Goal: Task Accomplishment & Management: Use online tool/utility

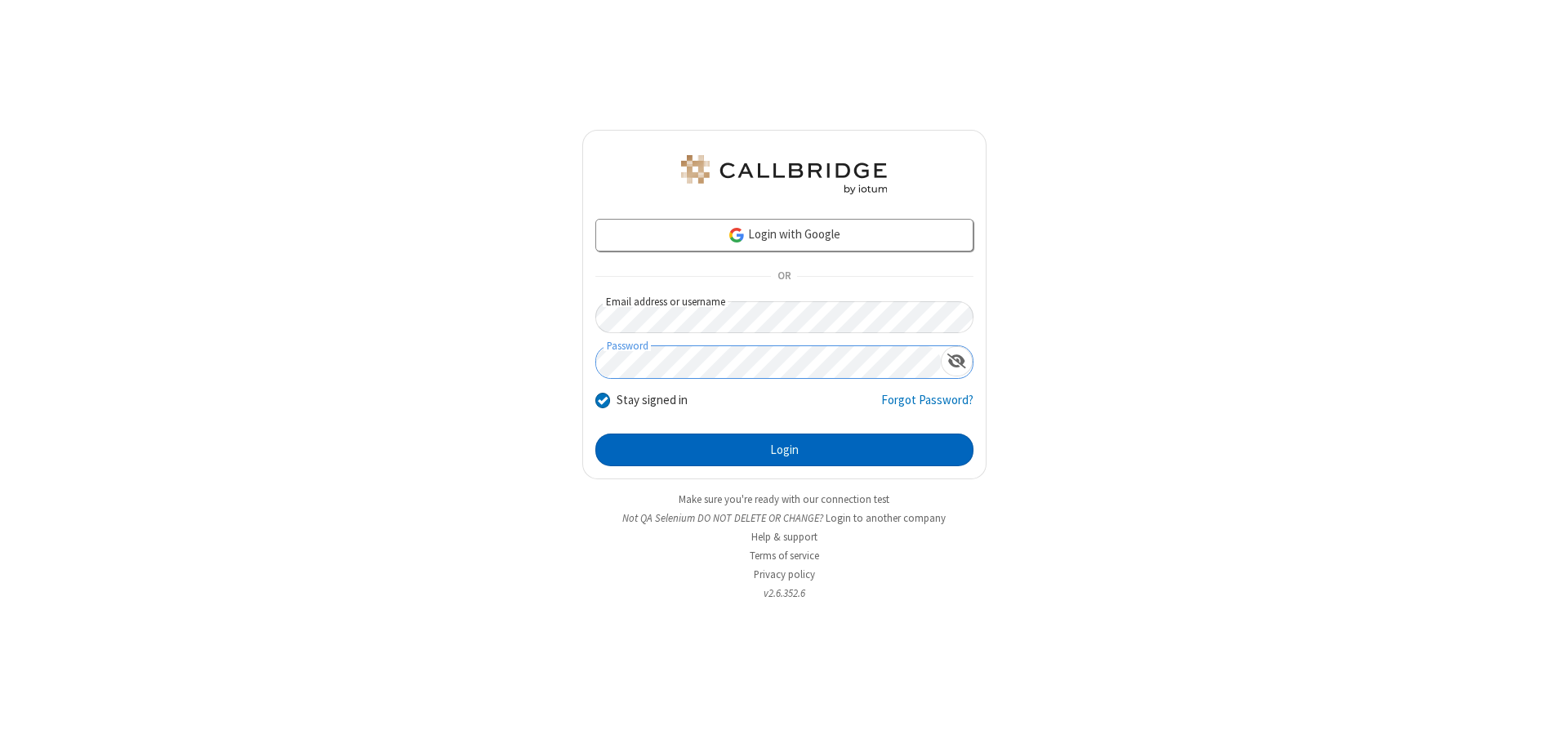
click at [784, 450] on button "Login" at bounding box center [784, 449] width 378 height 33
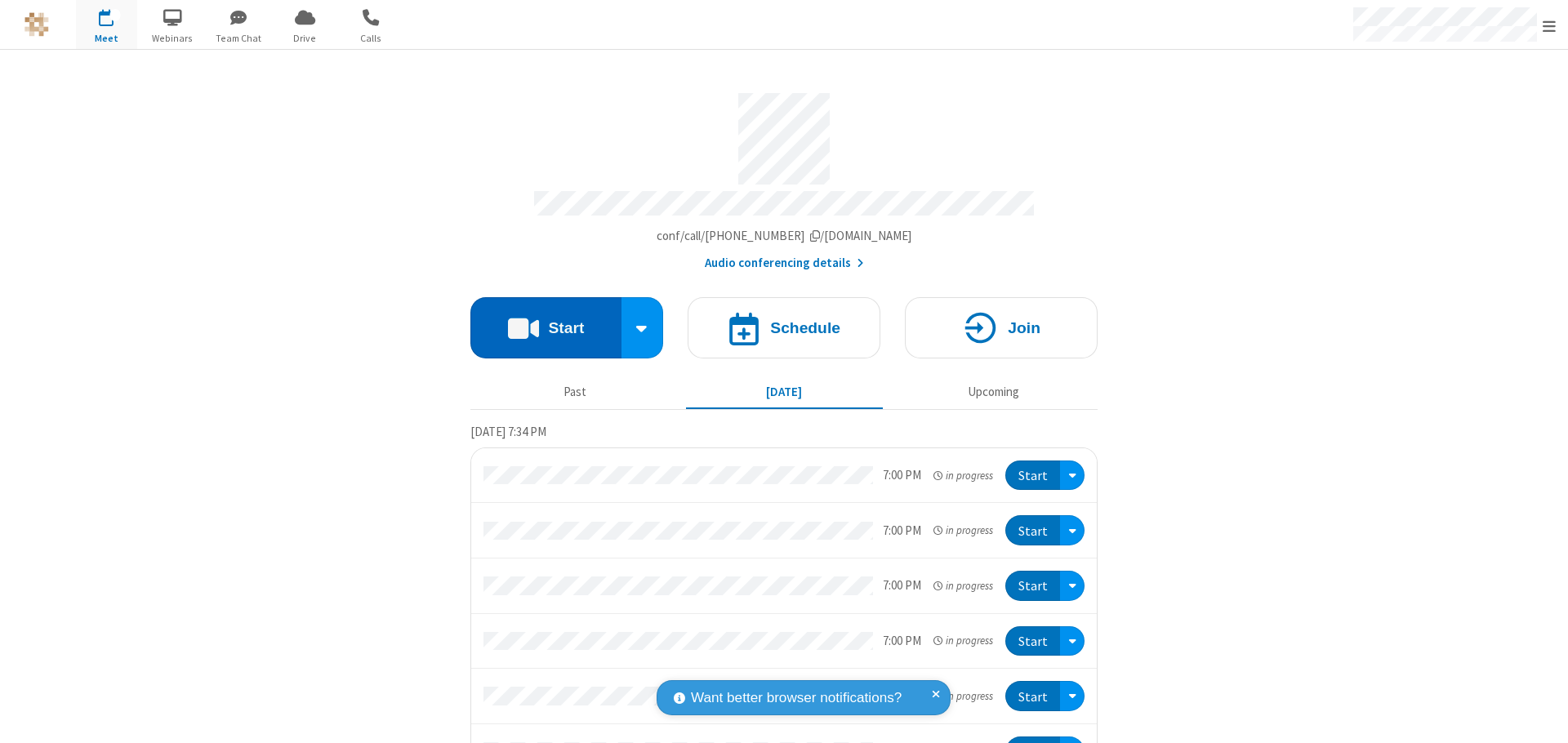
click at [539, 320] on button "Start" at bounding box center [545, 327] width 151 height 61
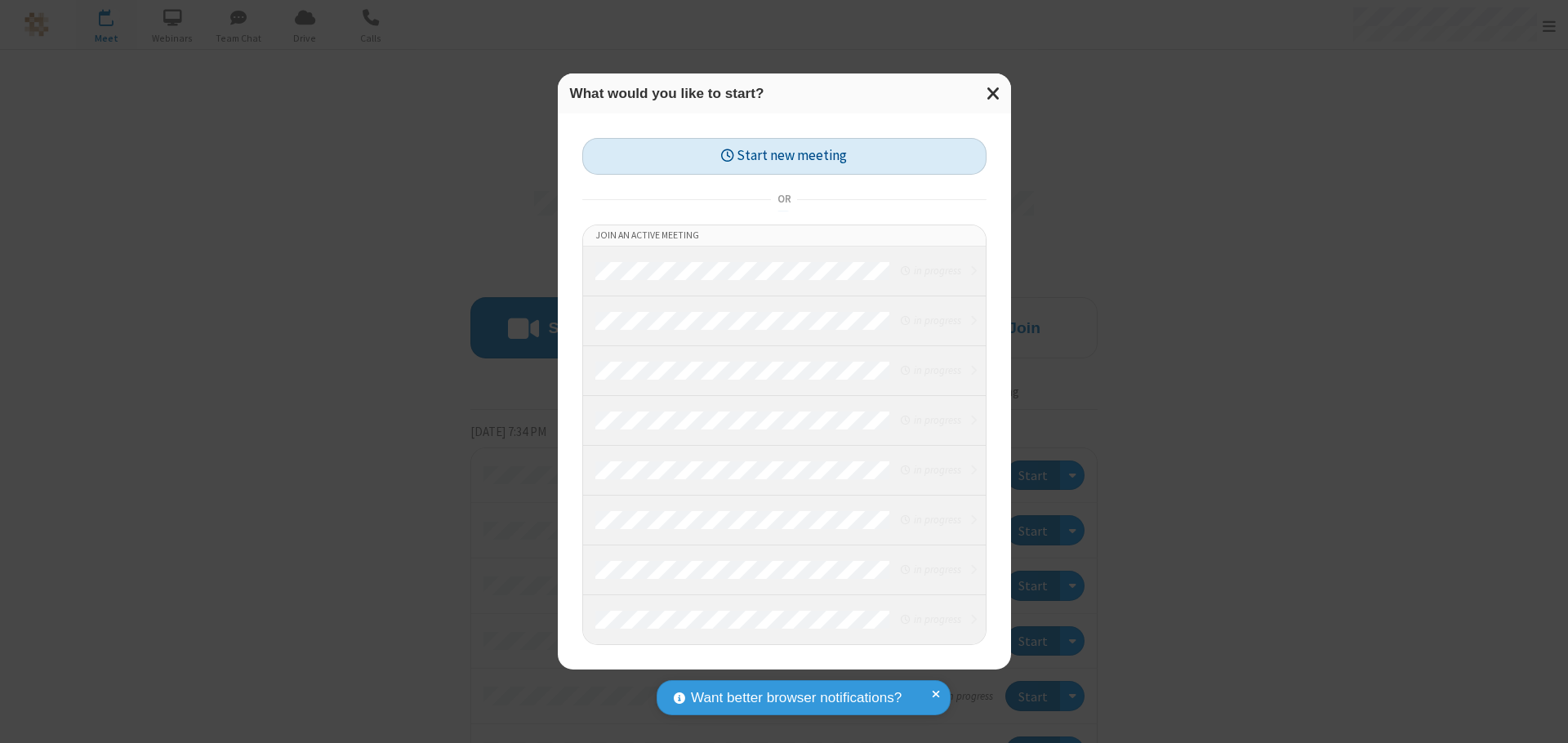
click at [784, 156] on button "Start new meeting" at bounding box center [784, 156] width 404 height 37
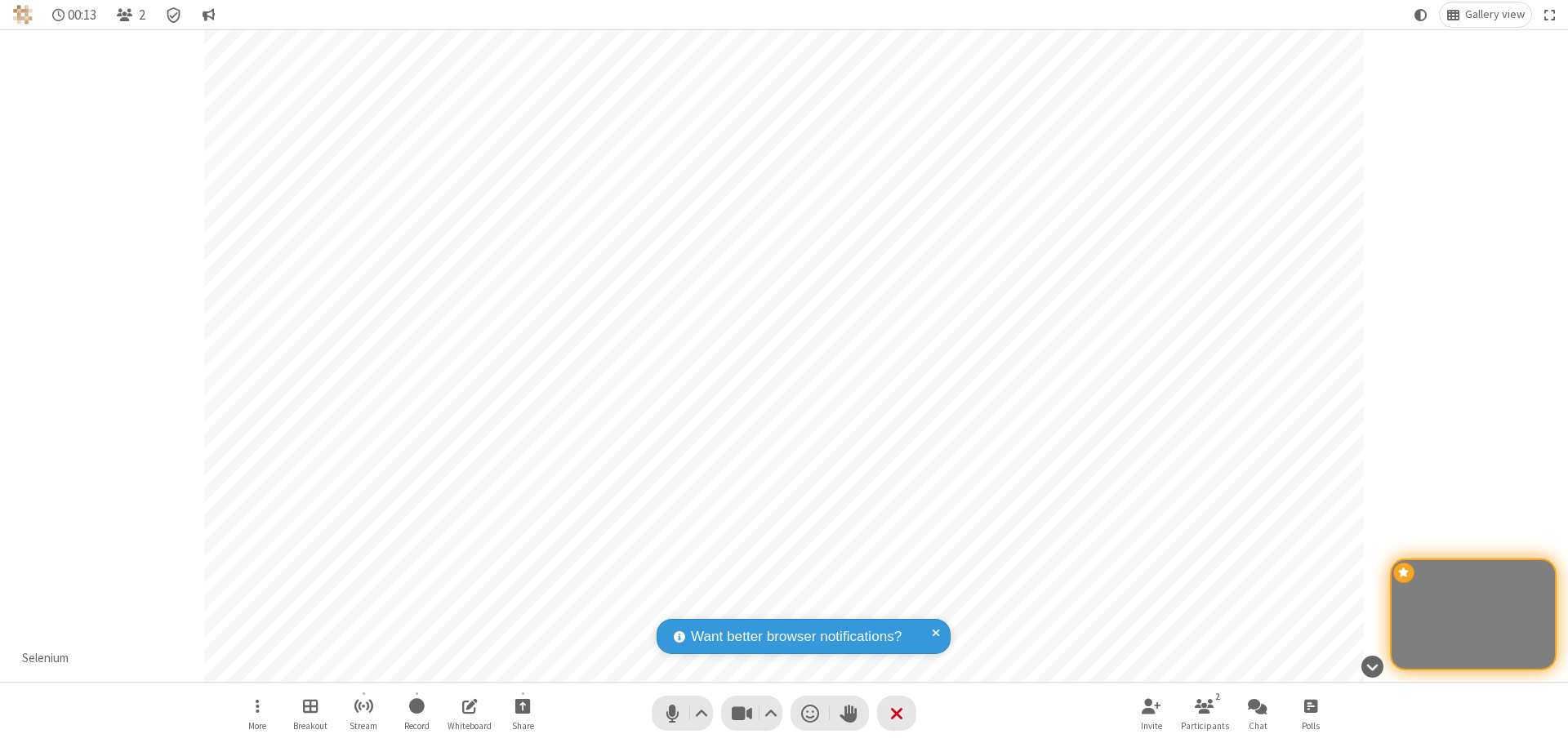
click at [1257, 705] on span "Open chat" at bounding box center [1257, 705] width 19 height 20
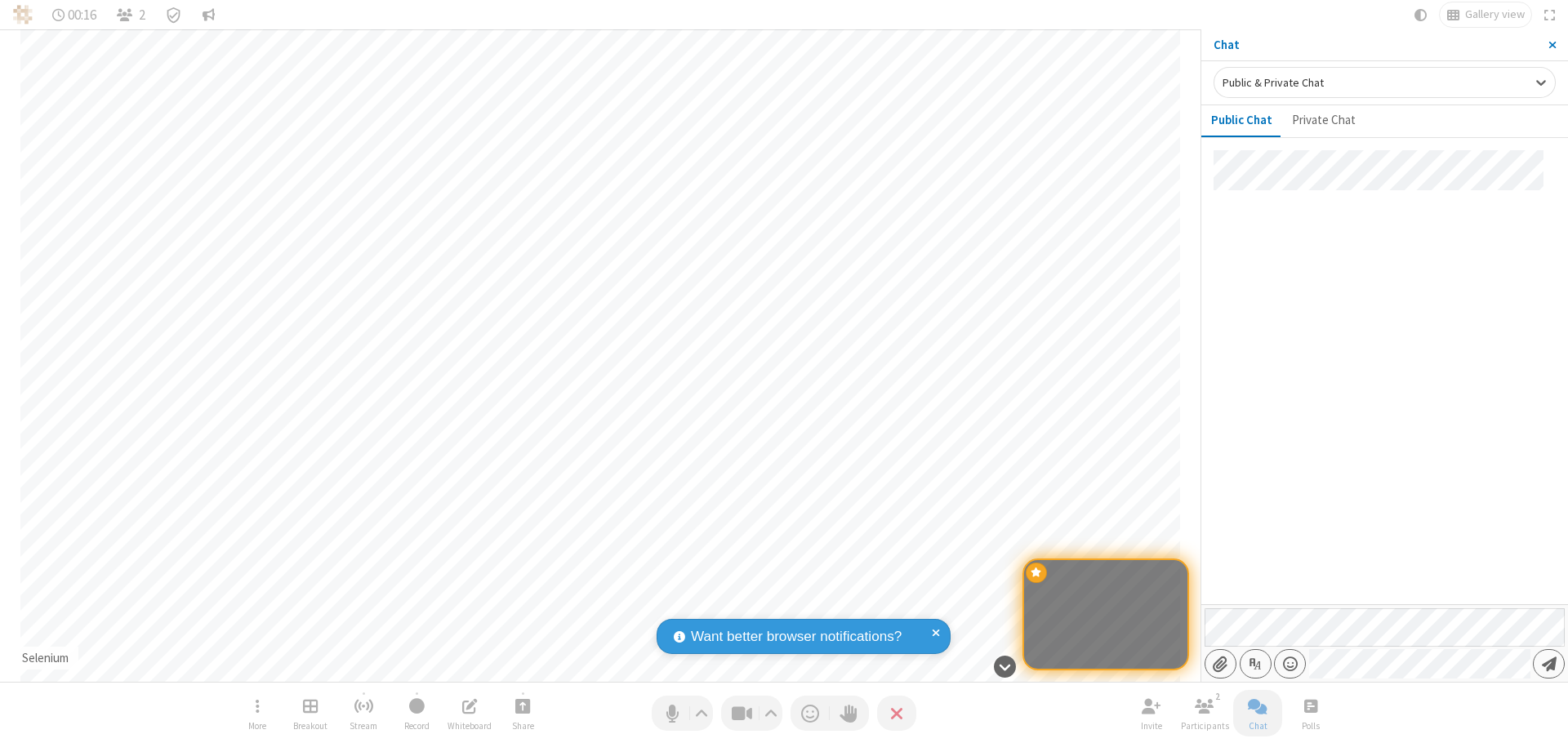
click at [1548, 664] on span "Send message" at bounding box center [1550, 664] width 15 height 17
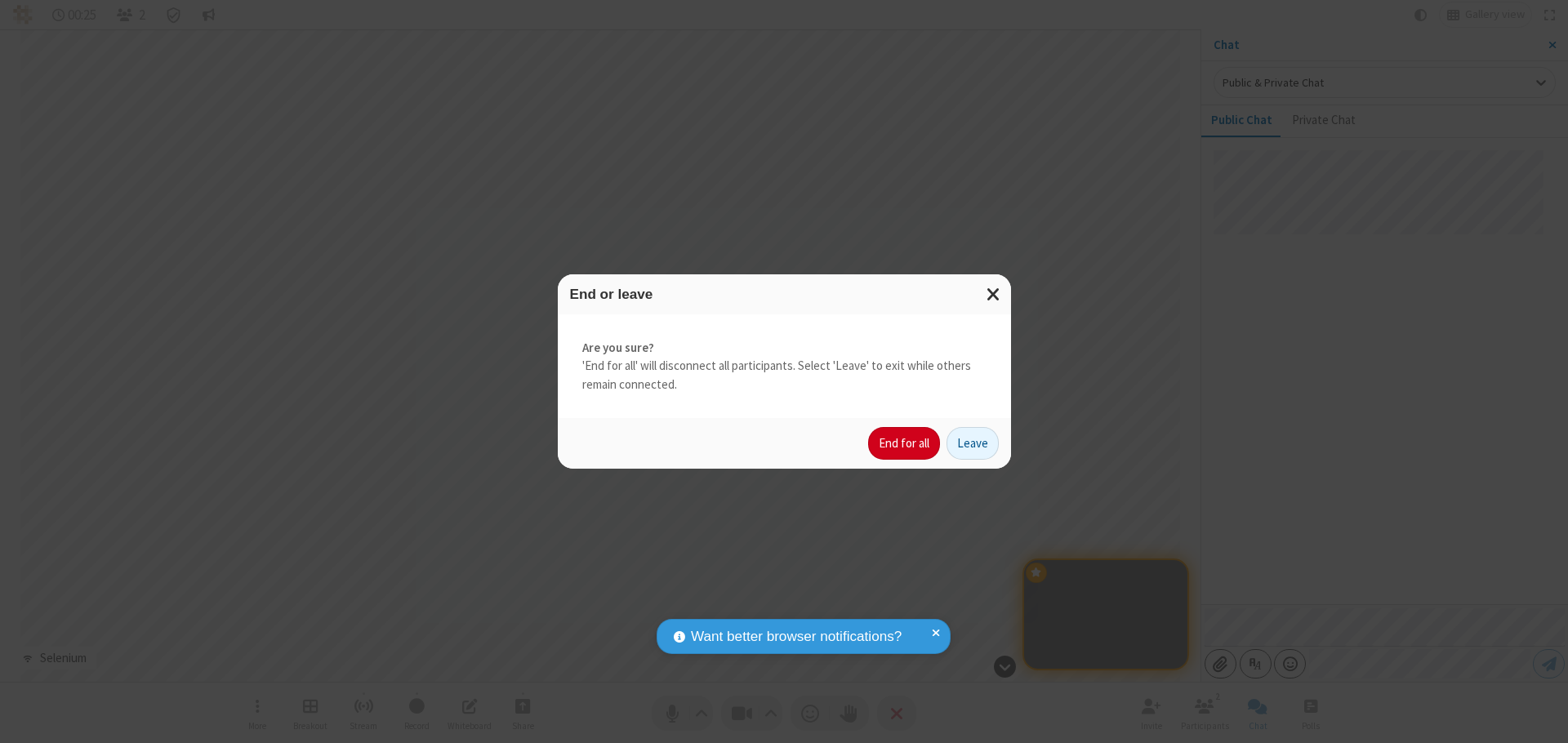
click at [905, 443] on button "End for all" at bounding box center [904, 443] width 72 height 33
